Goal: Find specific page/section: Find specific page/section

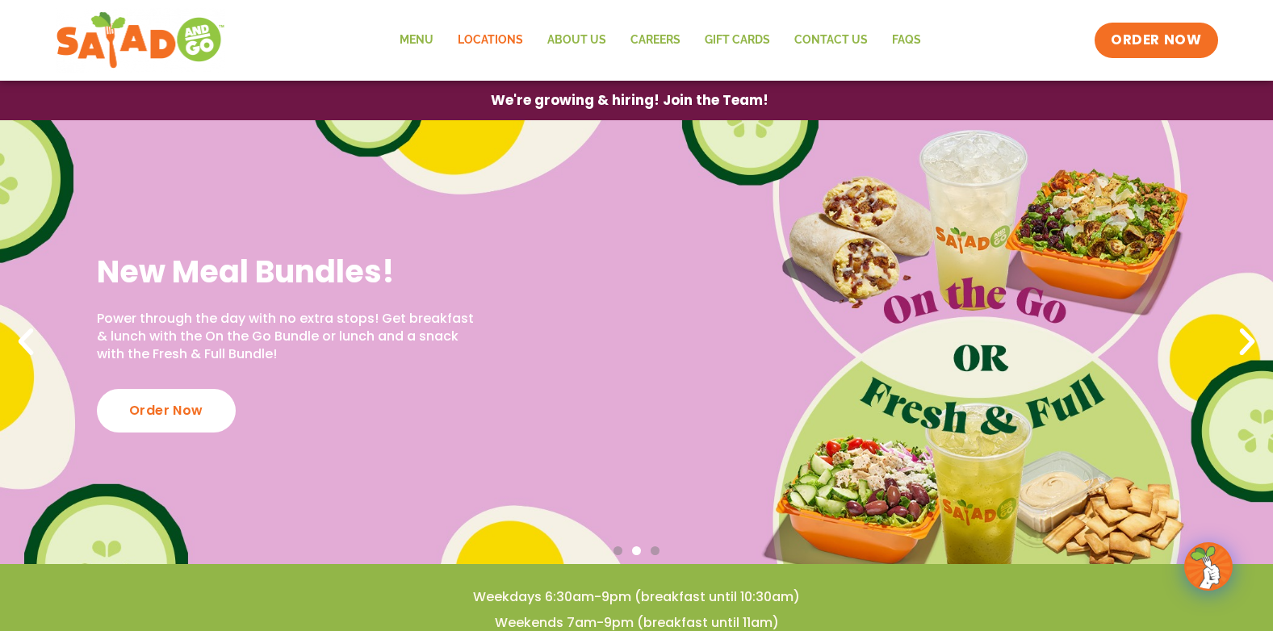
click at [473, 35] on link "Locations" at bounding box center [491, 40] width 90 height 37
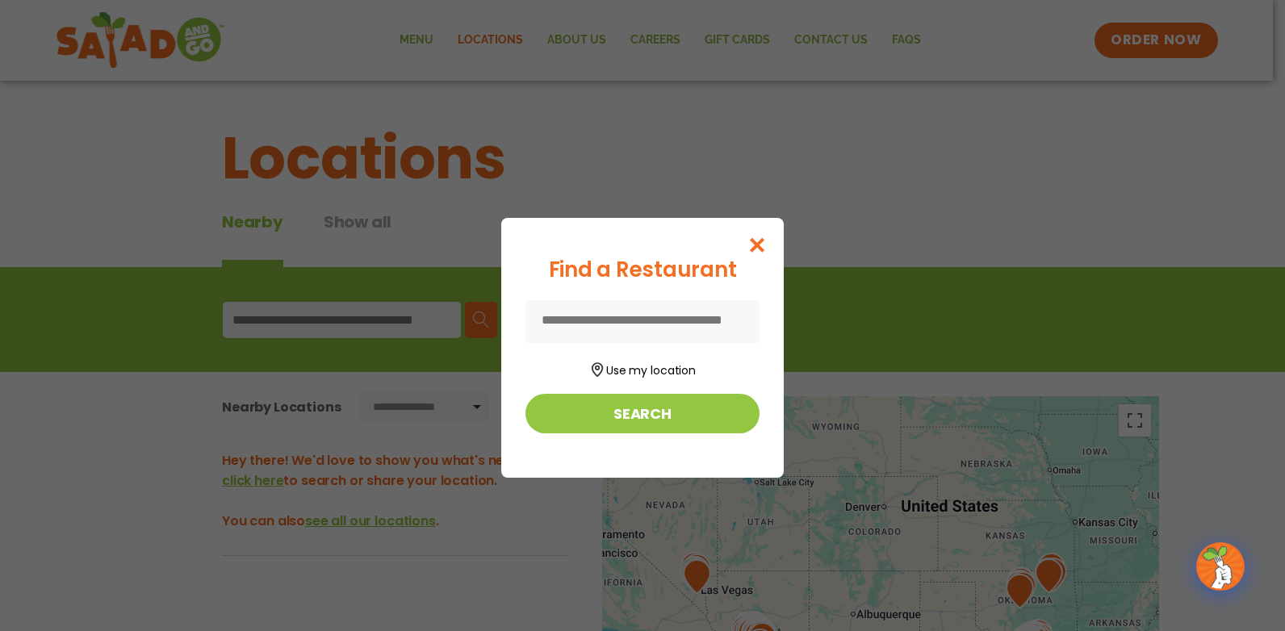
click at [670, 312] on input at bounding box center [643, 321] width 234 height 43
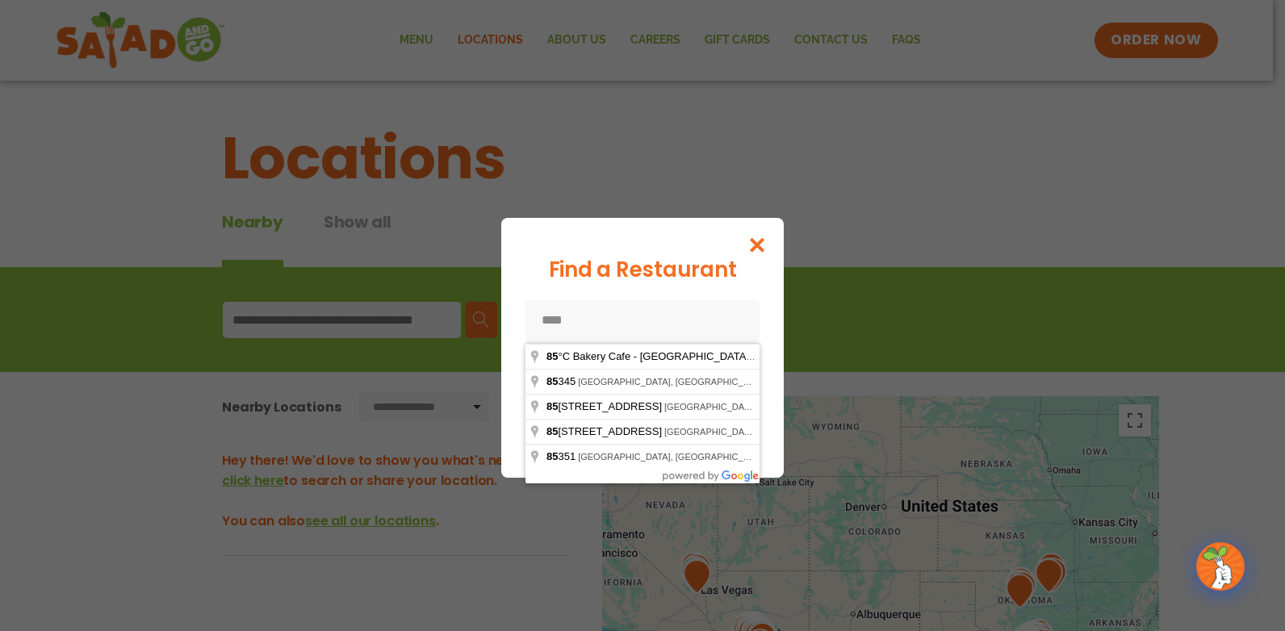
type input "*****"
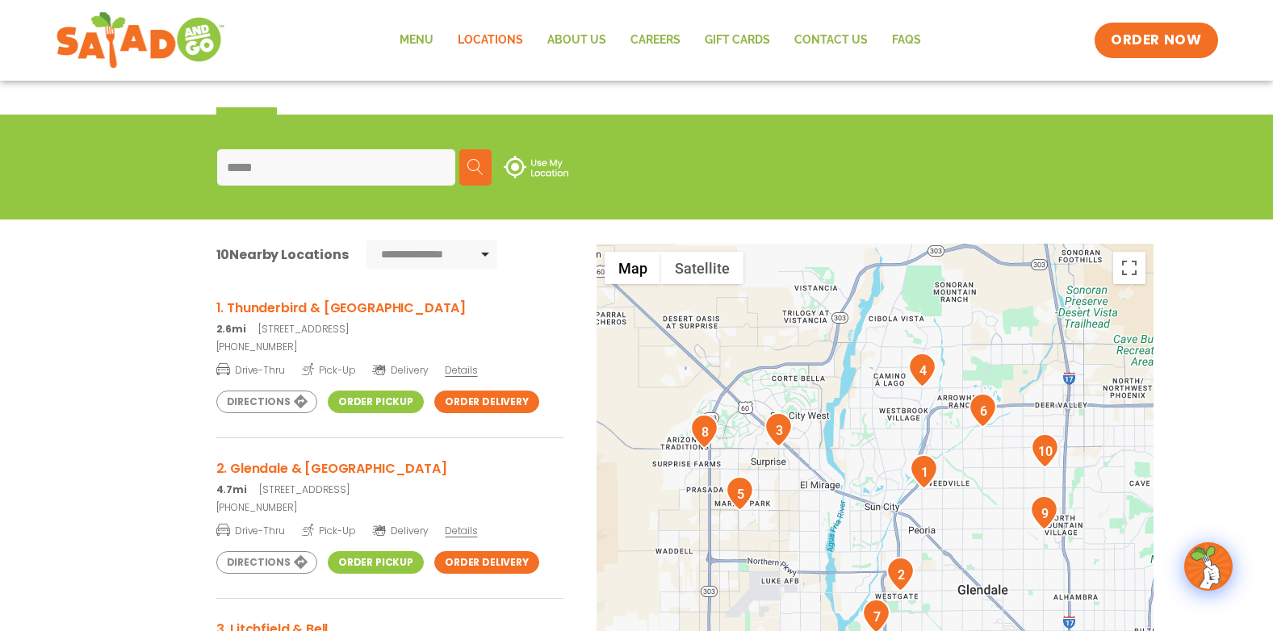
scroll to position [161, 0]
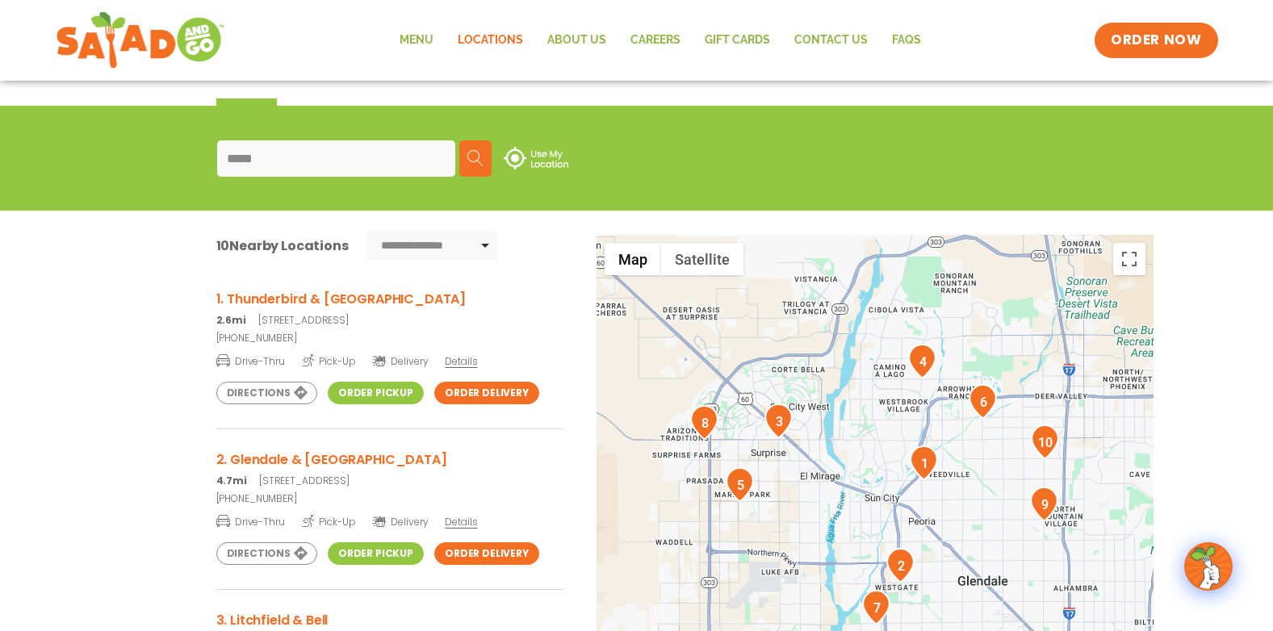
click at [445, 397] on link "Order Delivery" at bounding box center [486, 393] width 105 height 23
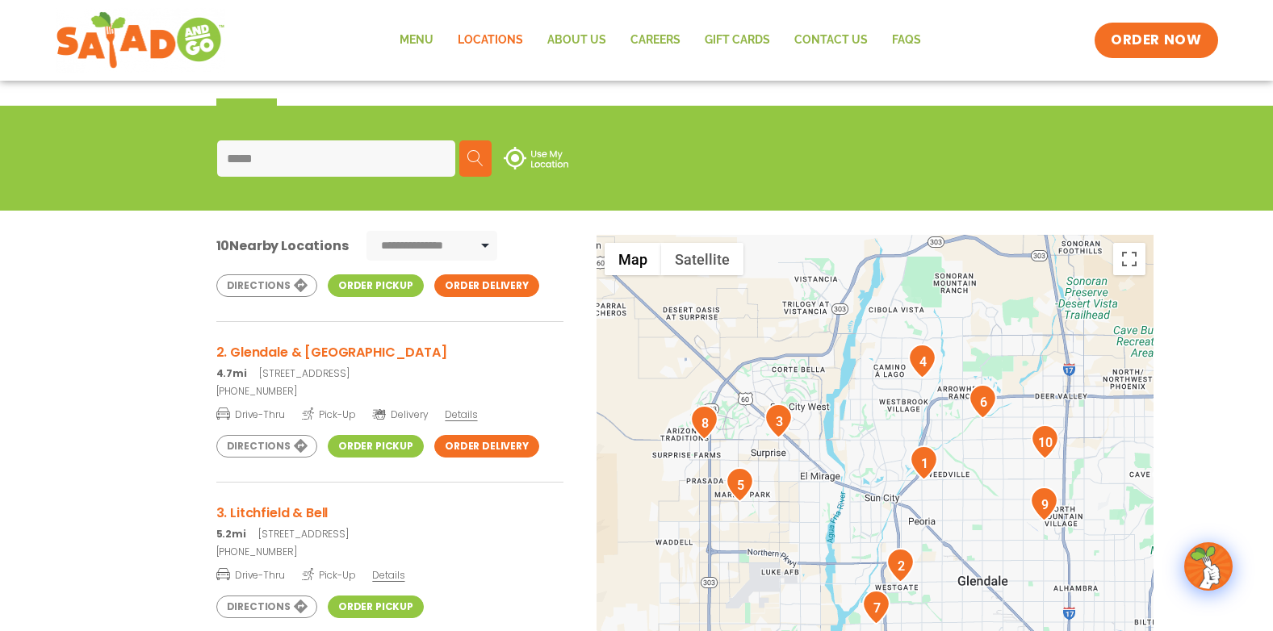
scroll to position [0, 0]
